Goal: Book appointment/travel/reservation

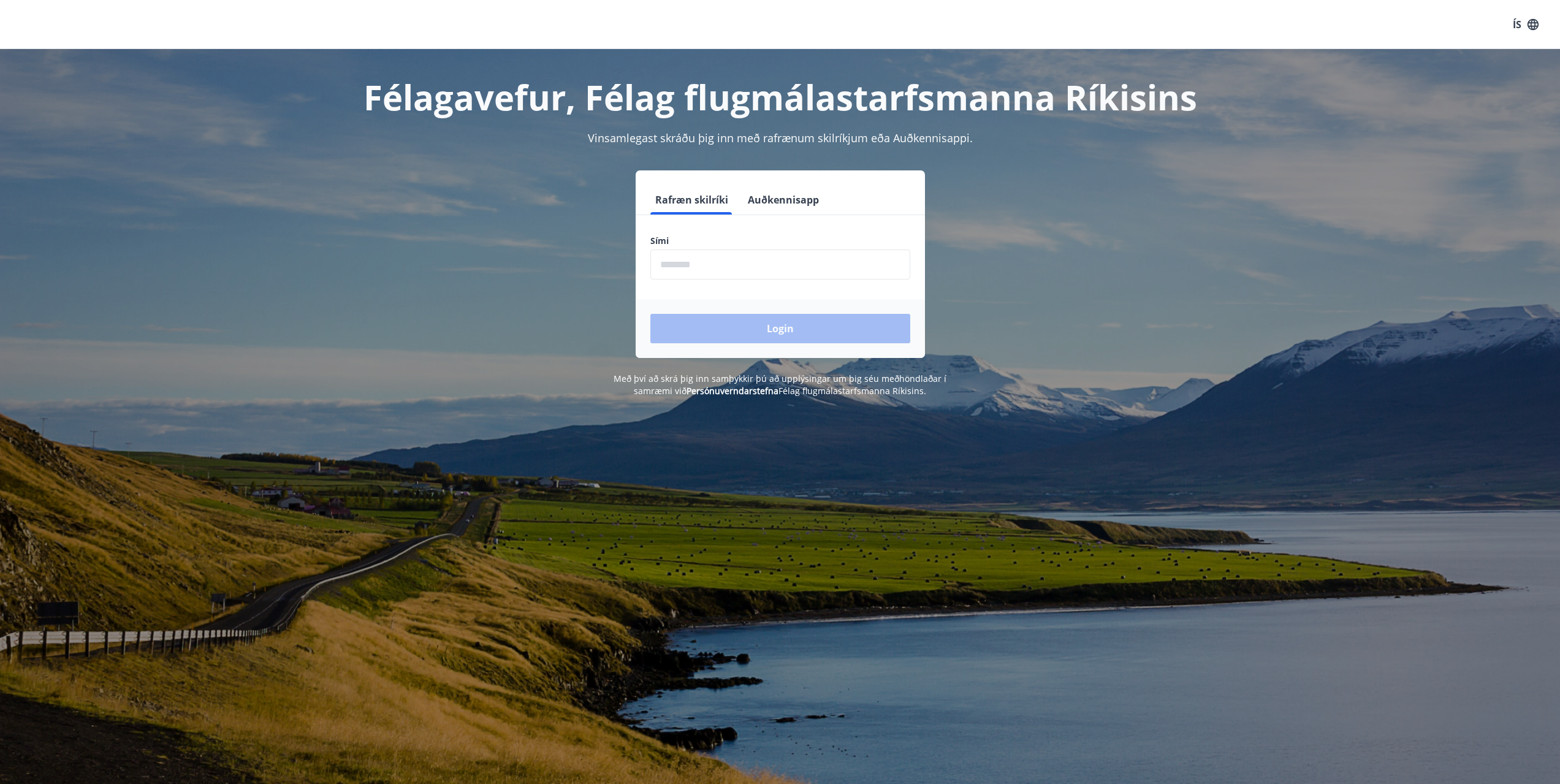
click at [711, 264] on input "phone" at bounding box center [780, 264] width 260 height 30
type input "********"
click at [744, 334] on button "Login" at bounding box center [780, 329] width 260 height 29
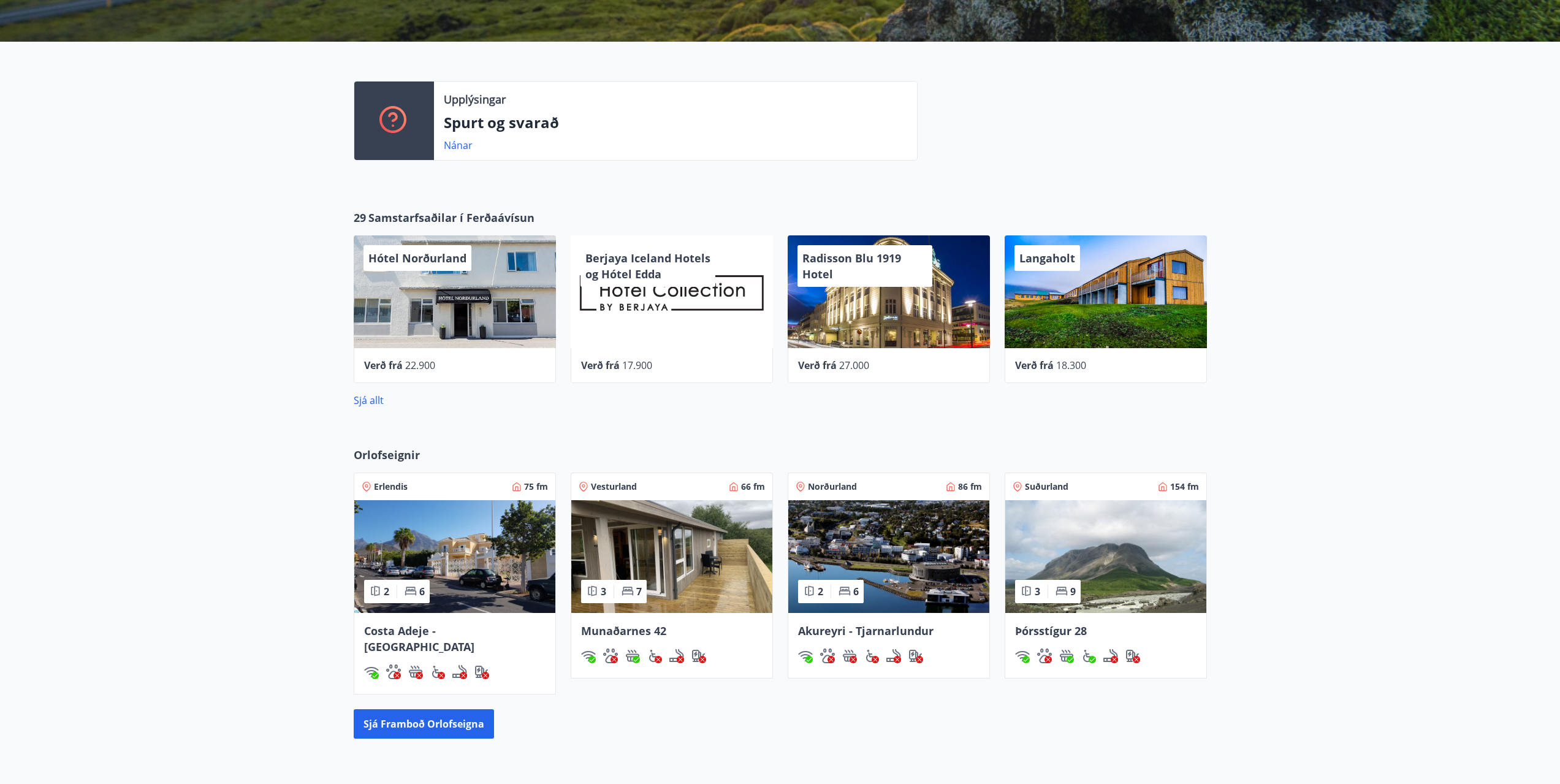
scroll to position [374, 0]
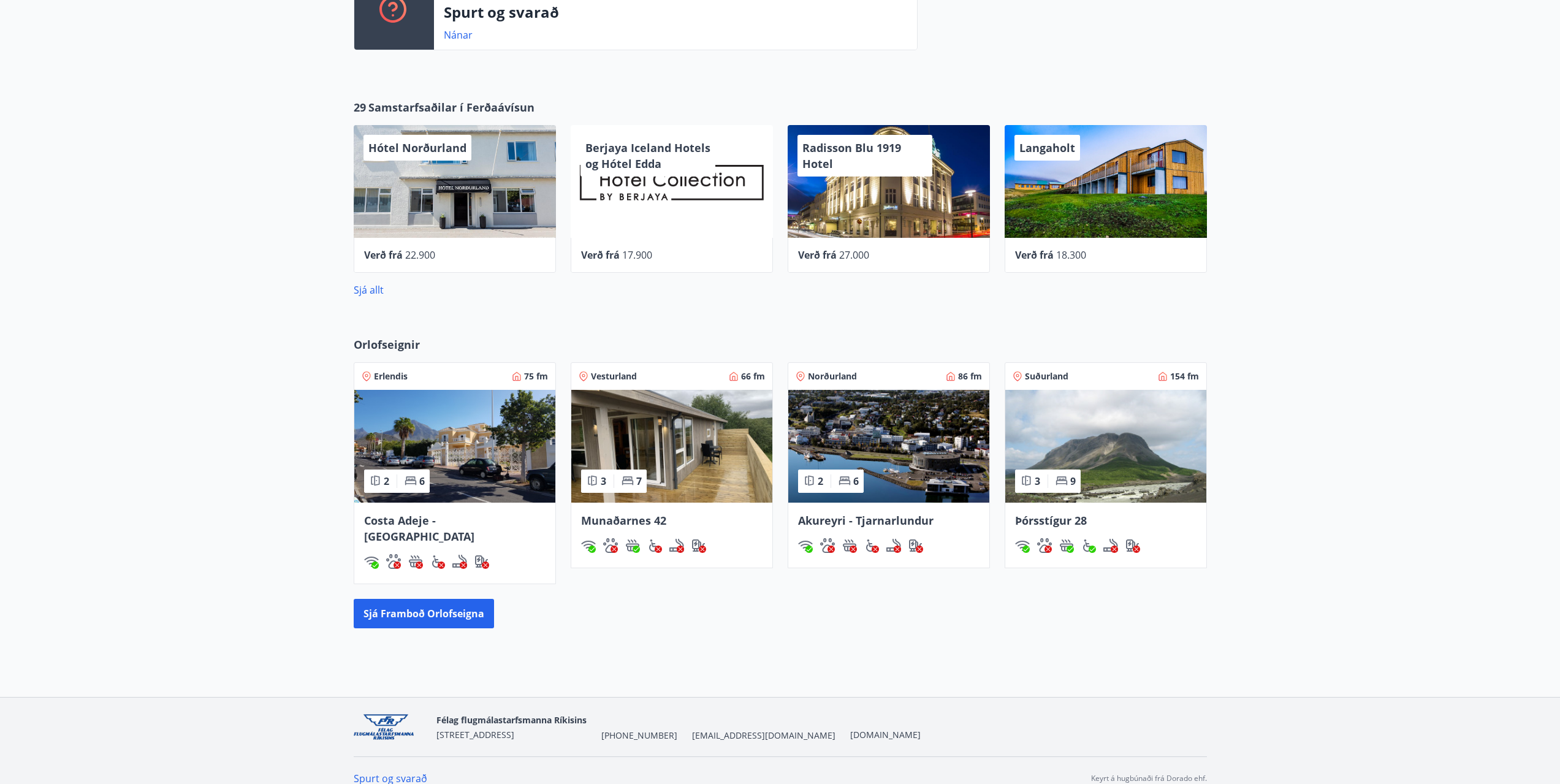
click at [1109, 450] on img at bounding box center [1106, 446] width 201 height 113
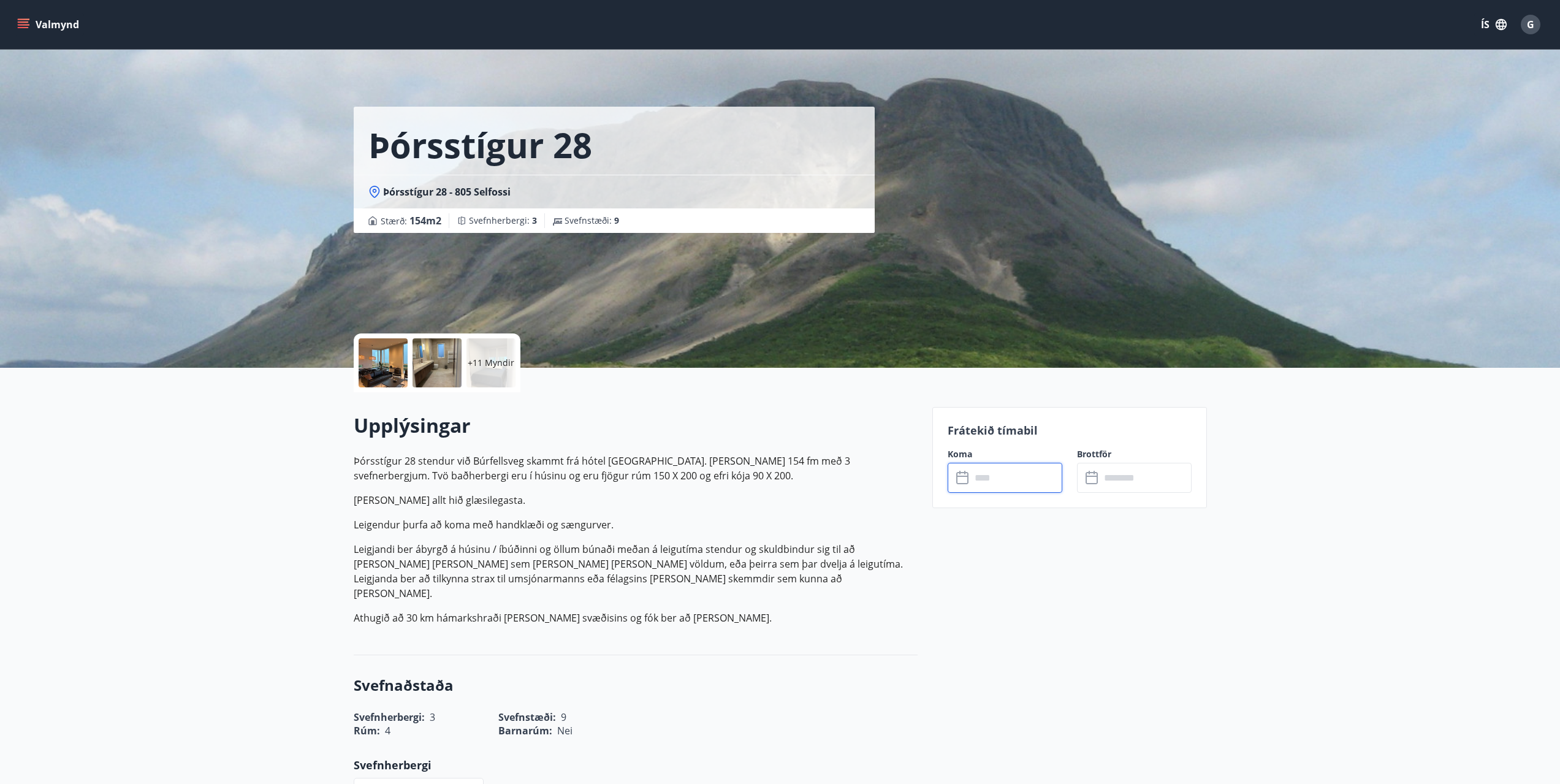
click at [995, 484] on input "text" at bounding box center [1017, 477] width 92 height 30
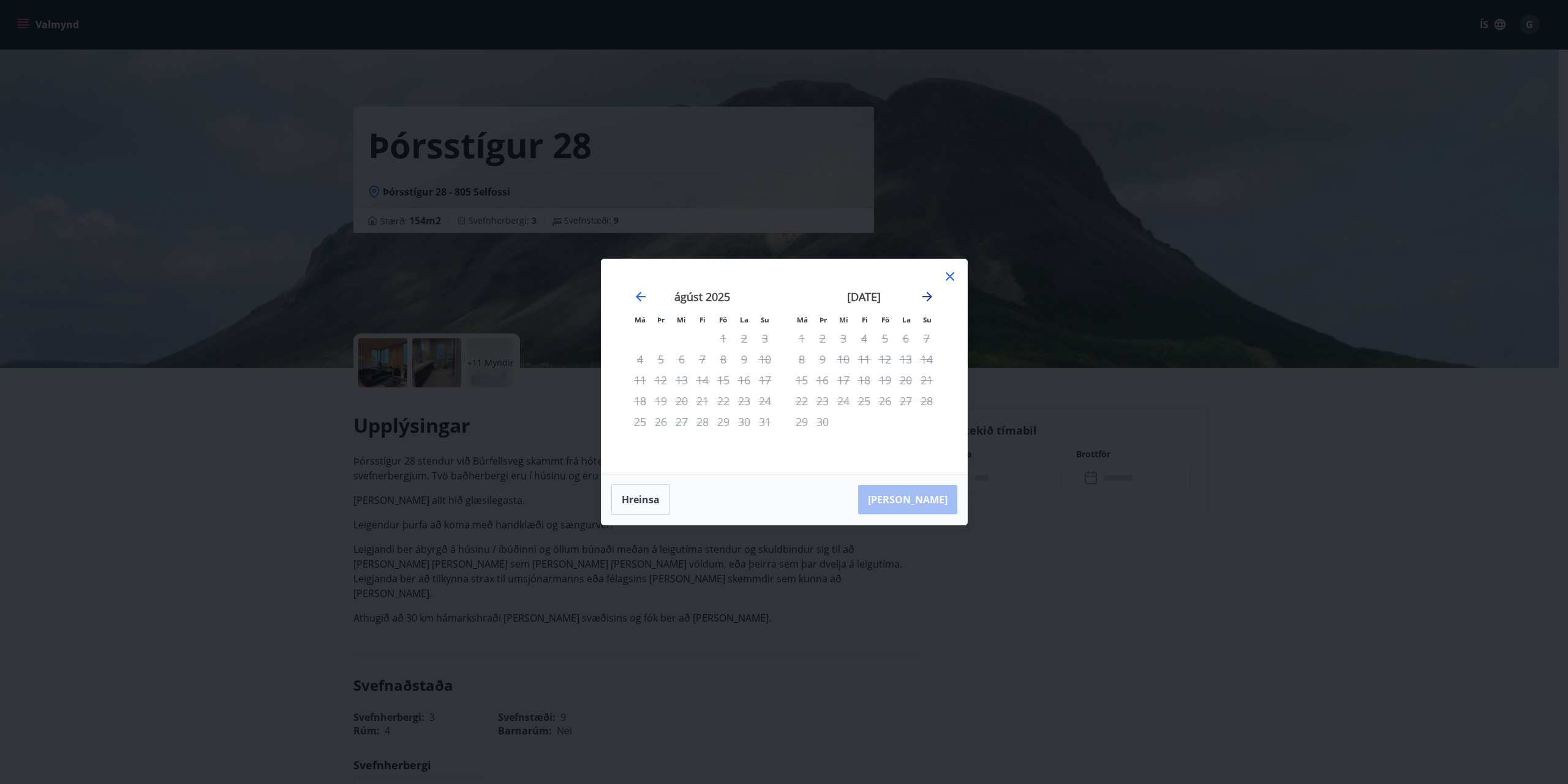
click at [927, 298] on icon "Move forward to switch to the next month." at bounding box center [927, 297] width 15 height 15
click at [1112, 622] on div "Má Þr Mi Fi Fö La Su Má Þr Mi Fi Fö La Su september 2025 1 2 3 4 5 6 7 8 9 10 1…" at bounding box center [784, 392] width 1568 height 784
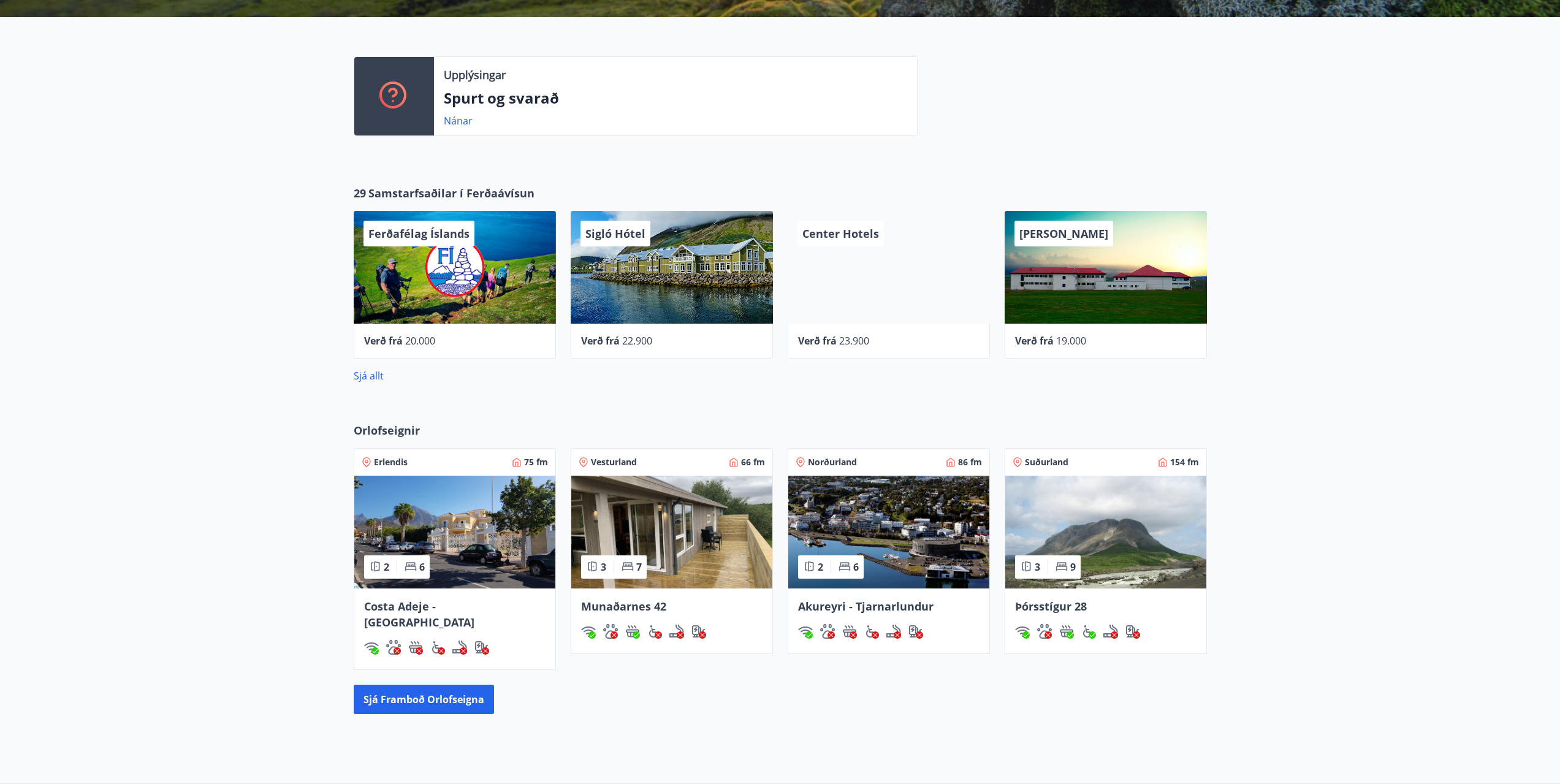
scroll to position [367, 0]
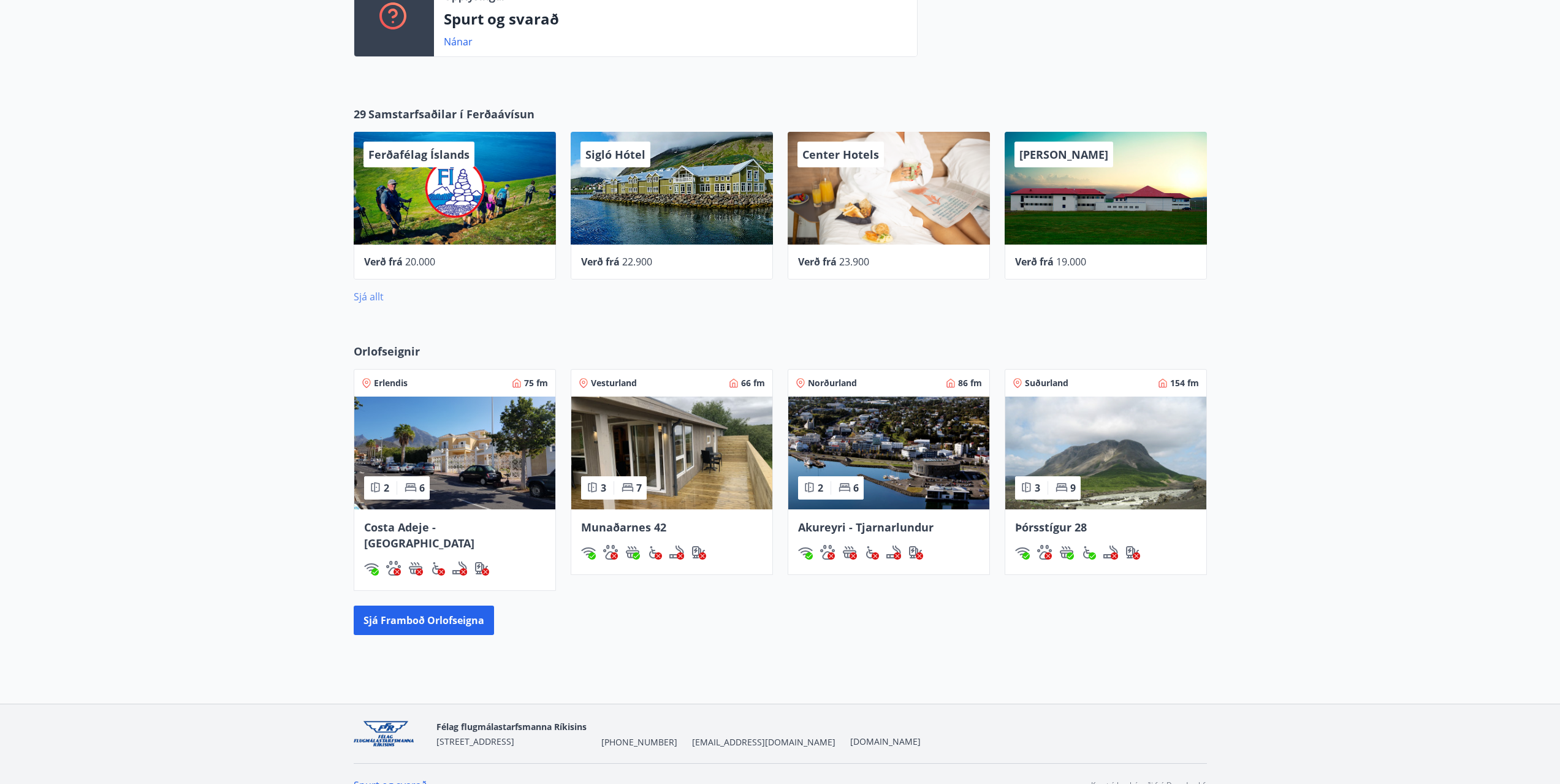
click at [369, 292] on link "Sjá allt" at bounding box center [369, 297] width 30 height 14
